Goal: Navigation & Orientation: Find specific page/section

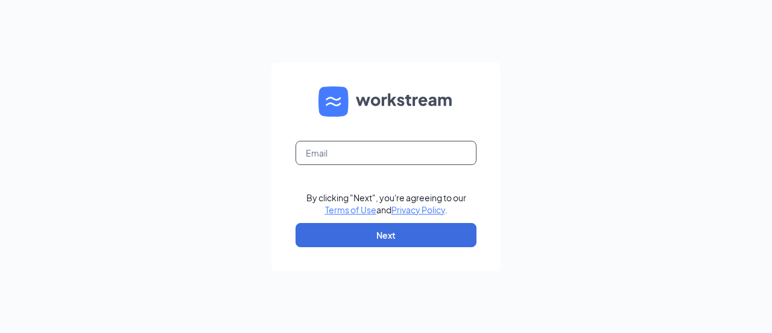
click at [318, 147] on input "text" at bounding box center [386, 153] width 181 height 24
type input "[EMAIL_ADDRESS][DOMAIN_NAME]"
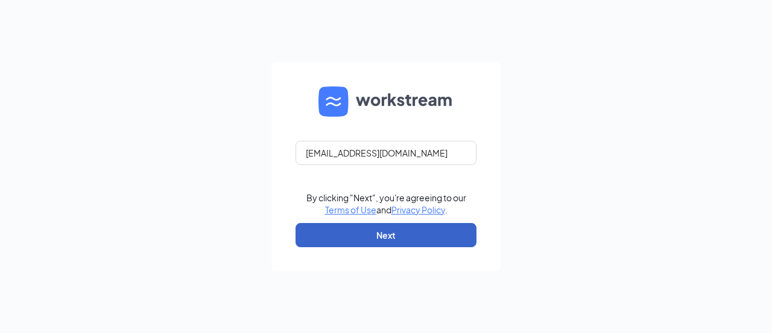
click at [380, 238] on button "Next" at bounding box center [386, 235] width 181 height 24
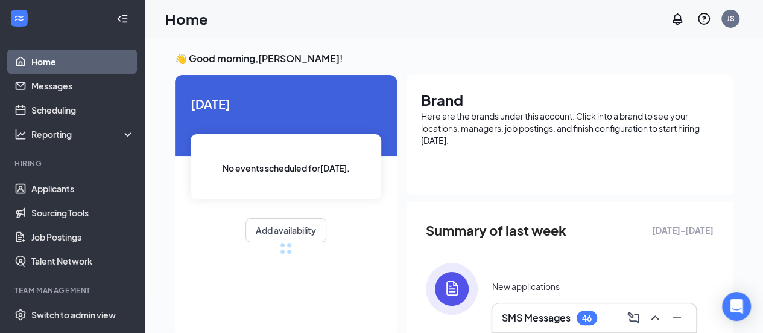
click at [515, 316] on h3 "SMS Messages" at bounding box center [536, 317] width 69 height 13
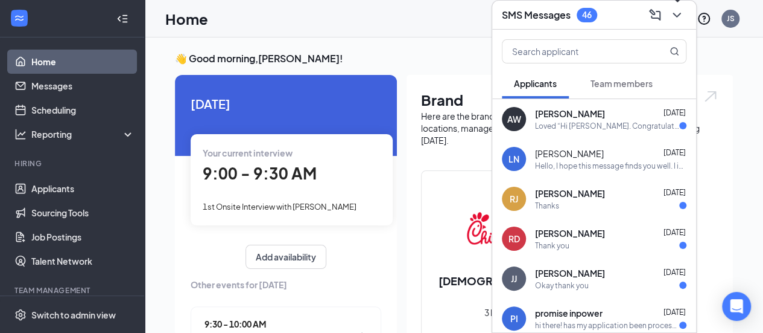
click at [676, 18] on icon "ChevronDown" at bounding box center [677, 15] width 14 height 14
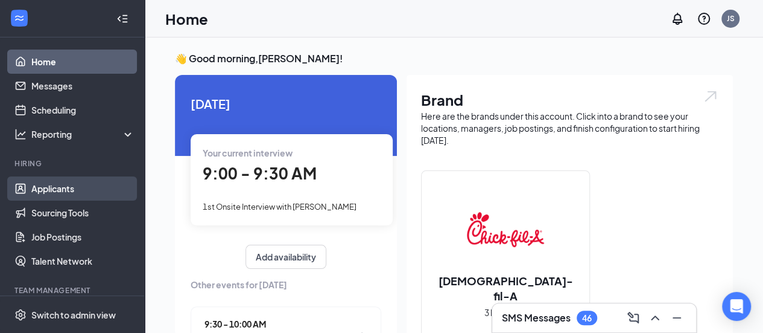
click at [64, 193] on link "Applicants" at bounding box center [82, 188] width 103 height 24
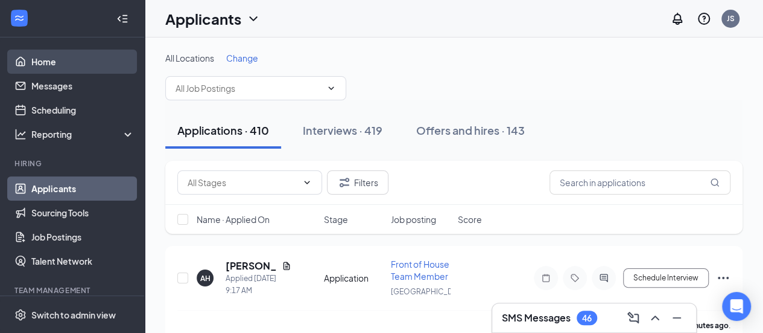
click at [72, 53] on link "Home" at bounding box center [82, 61] width 103 height 24
